Goal: Task Accomplishment & Management: Use online tool/utility

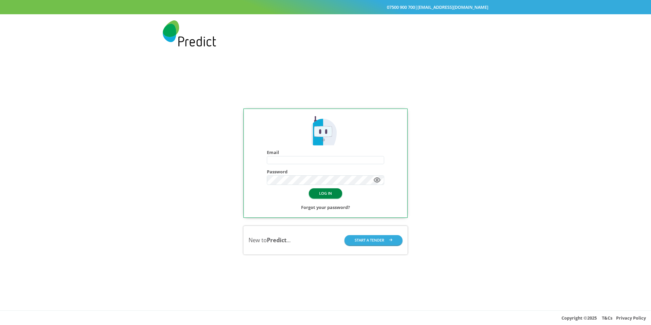
type input "**********"
click at [324, 197] on button "LOG IN" at bounding box center [325, 193] width 33 height 10
